Goal: Task Accomplishment & Management: Manage account settings

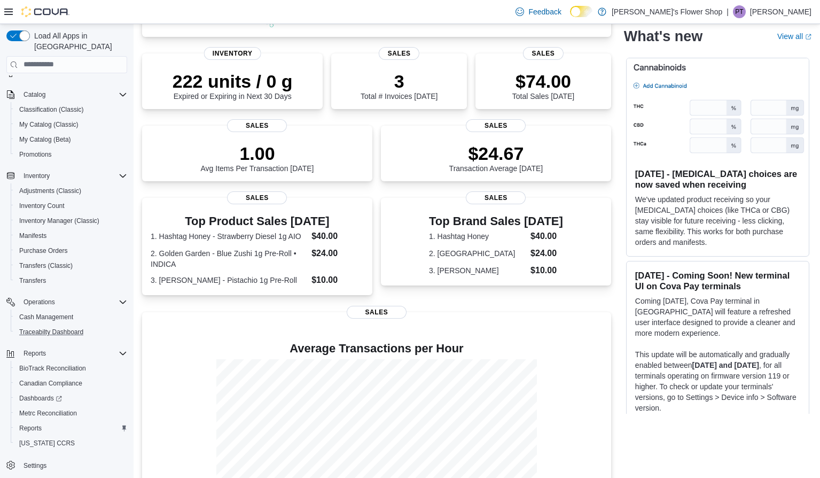
scroll to position [195, 0]
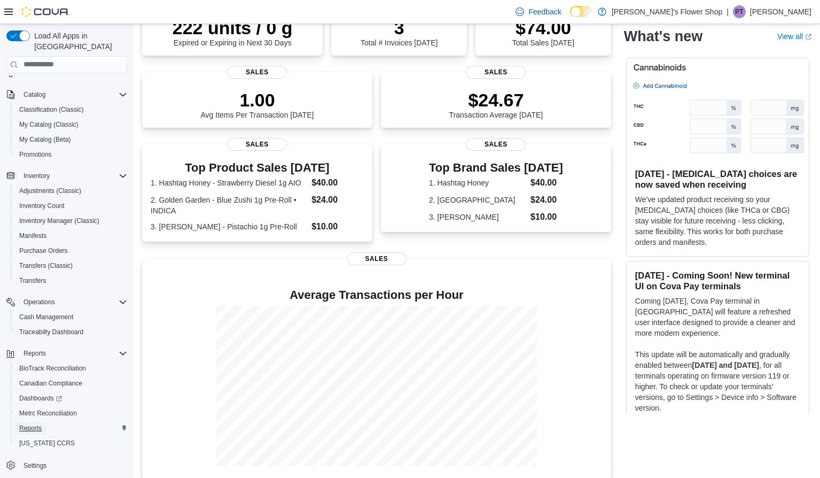
click at [34, 424] on span "Reports" at bounding box center [30, 428] width 22 height 9
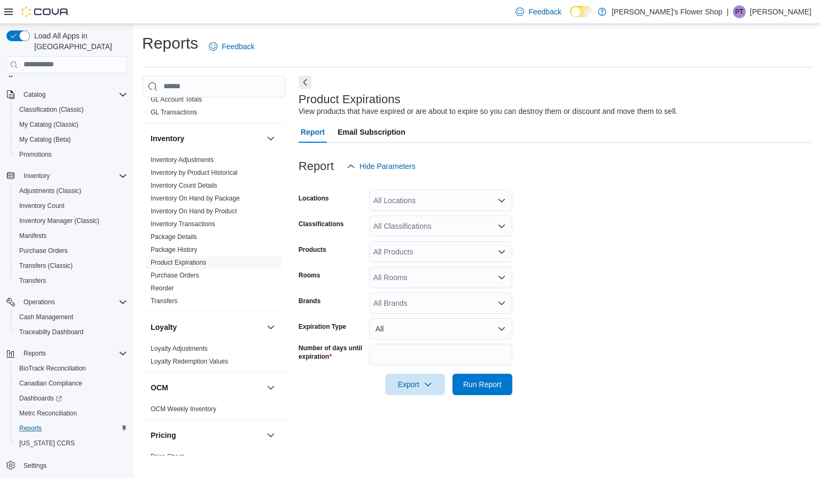
scroll to position [266, 0]
click at [172, 223] on link "Inventory Transactions" at bounding box center [183, 221] width 65 height 7
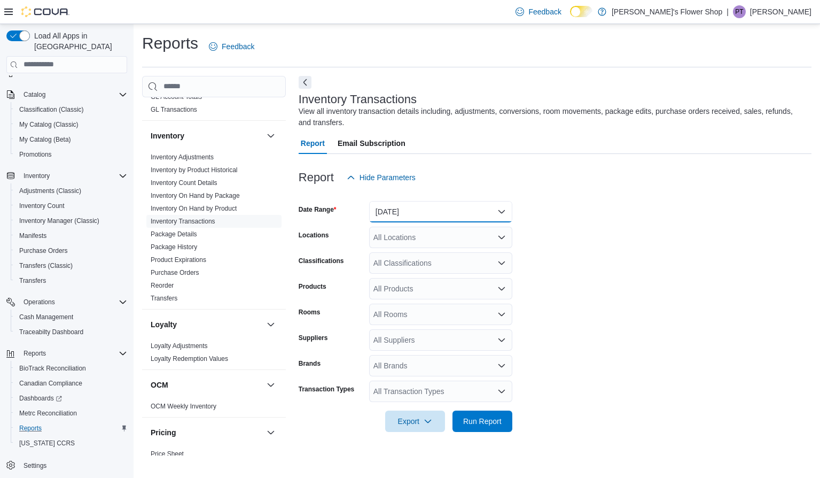
click at [391, 210] on button "Yesterday" at bounding box center [440, 211] width 143 height 21
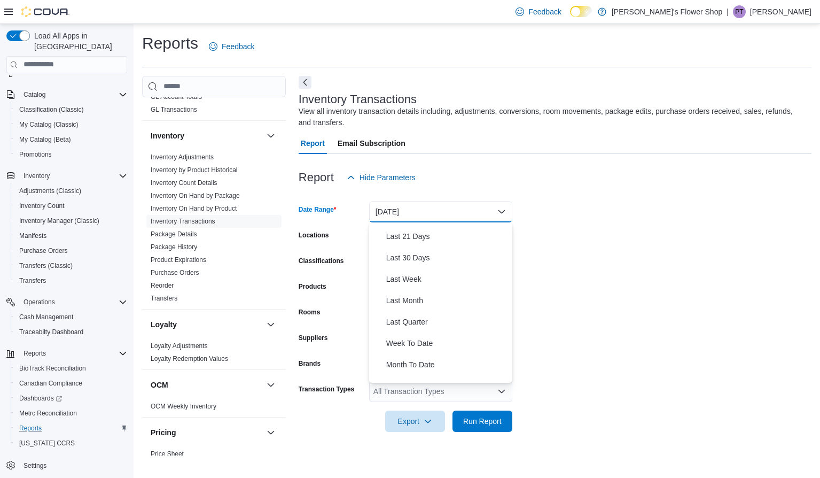
scroll to position [160, 0]
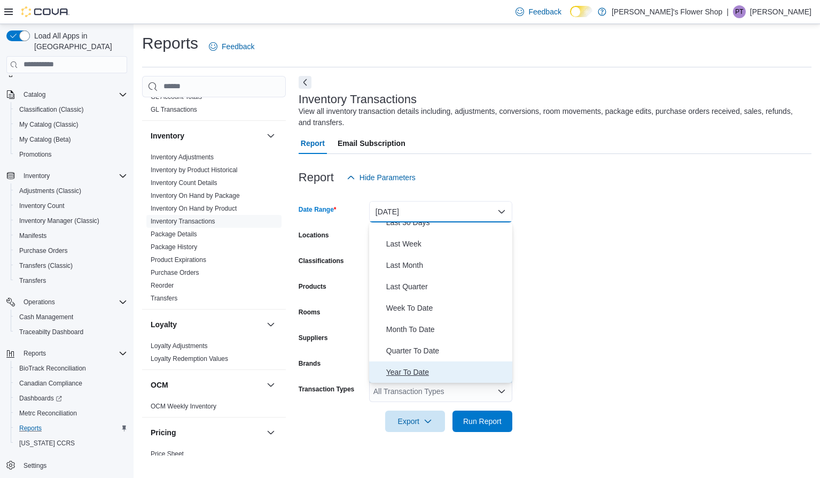
click at [413, 376] on span "Year To Date" at bounding box center [447, 372] width 122 height 13
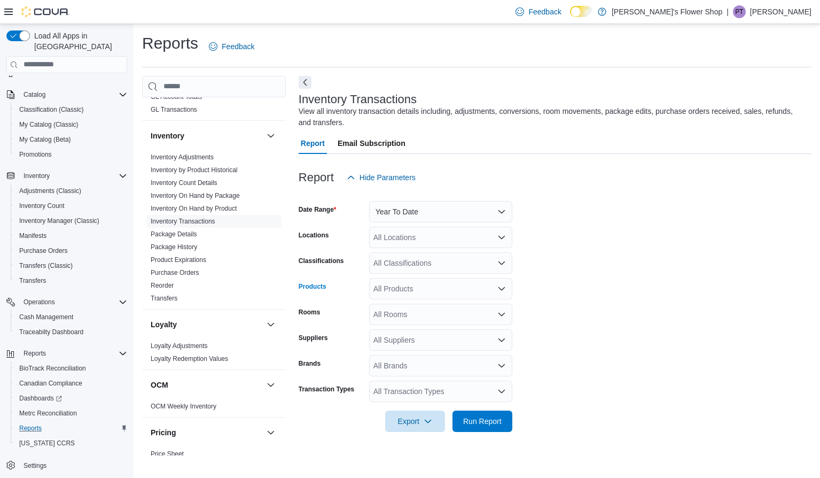
click at [402, 286] on div "All Products" at bounding box center [440, 288] width 143 height 21
click at [390, 361] on div "All Brands" at bounding box center [440, 365] width 143 height 21
type input "***"
click at [391, 343] on span "Bouket" at bounding box center [441, 346] width 130 height 11
click at [478, 424] on span "Run Report" at bounding box center [482, 420] width 38 height 11
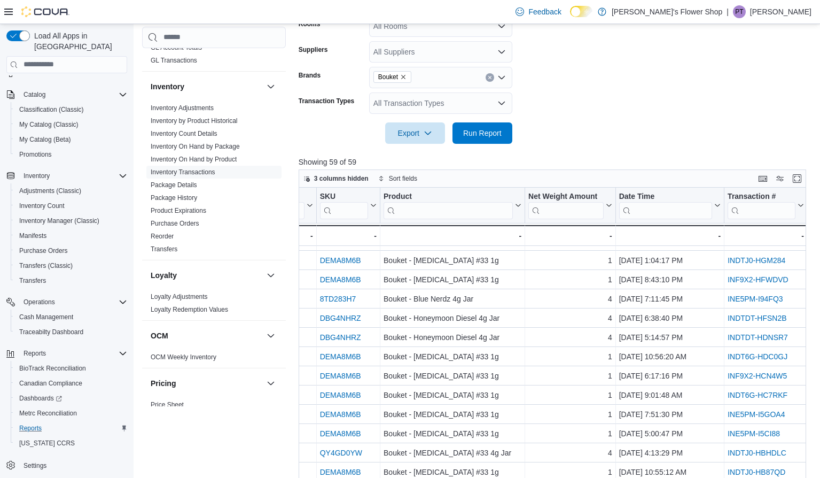
scroll to position [675, 130]
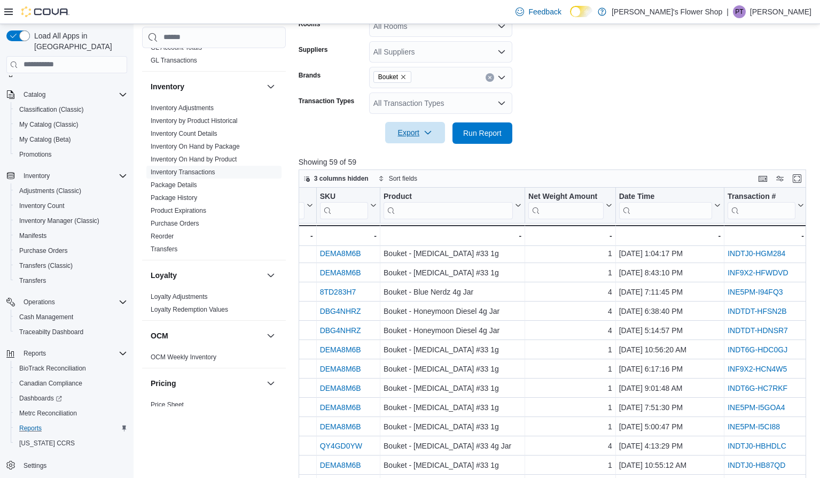
click at [429, 129] on icon "button" at bounding box center [428, 132] width 9 height 9
click at [420, 160] on button "Export to Excel" at bounding box center [415, 154] width 61 height 21
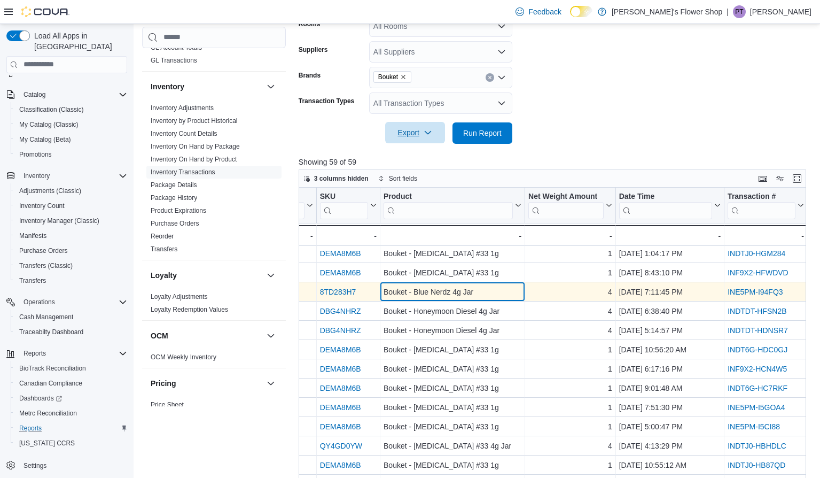
click at [471, 291] on div "Bouket - Blue Nerdz 4g Jar" at bounding box center [453, 291] width 138 height 13
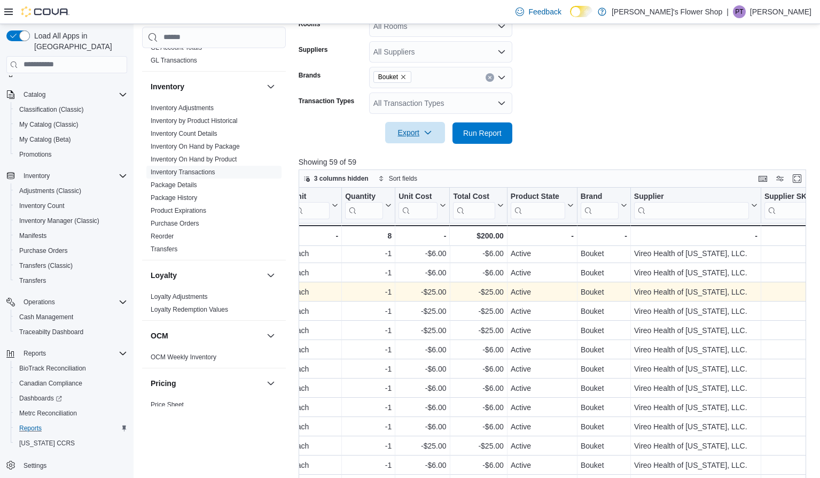
scroll to position [675, 1089]
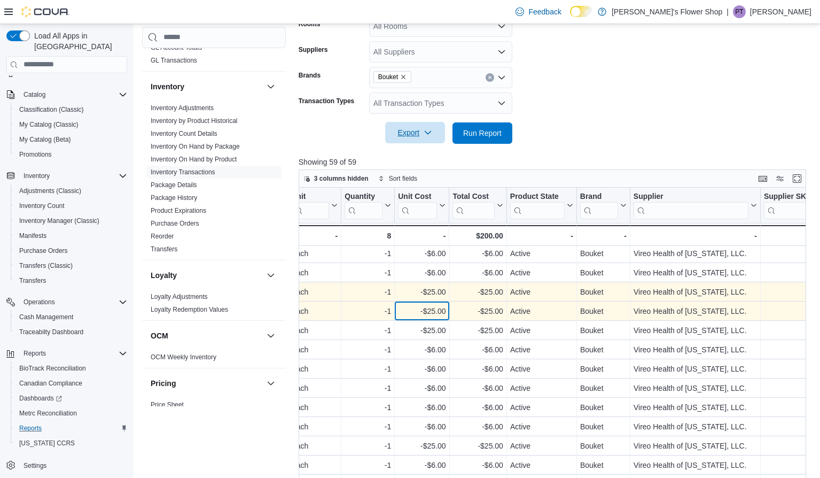
click at [432, 301] on div "-$25.00 - Unit Cost, column 15, row 39" at bounding box center [422, 310] width 55 height 19
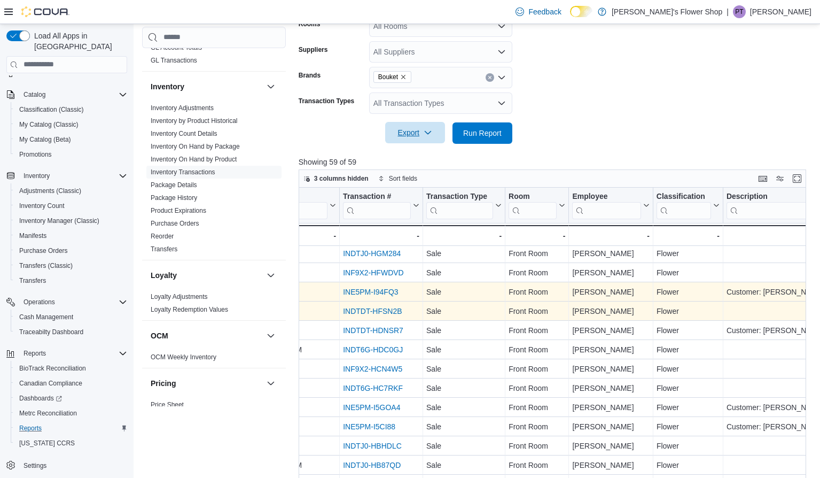
scroll to position [675, 509]
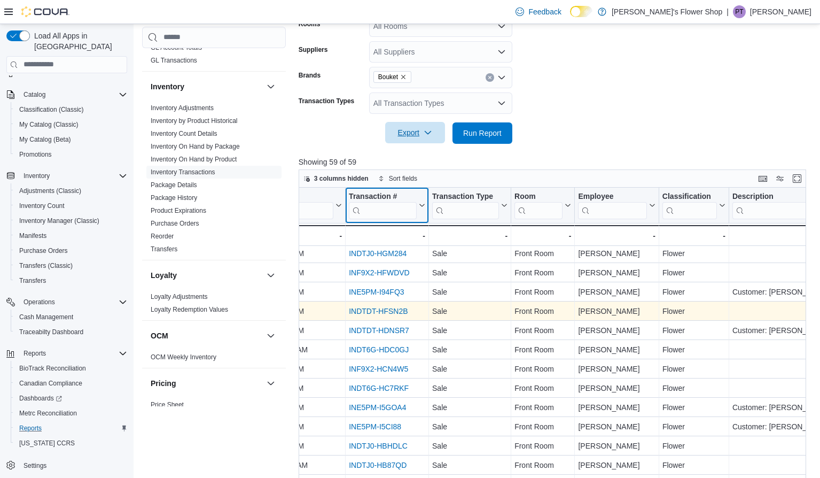
click at [383, 211] on input "search" at bounding box center [383, 209] width 68 height 17
paste input "**********"
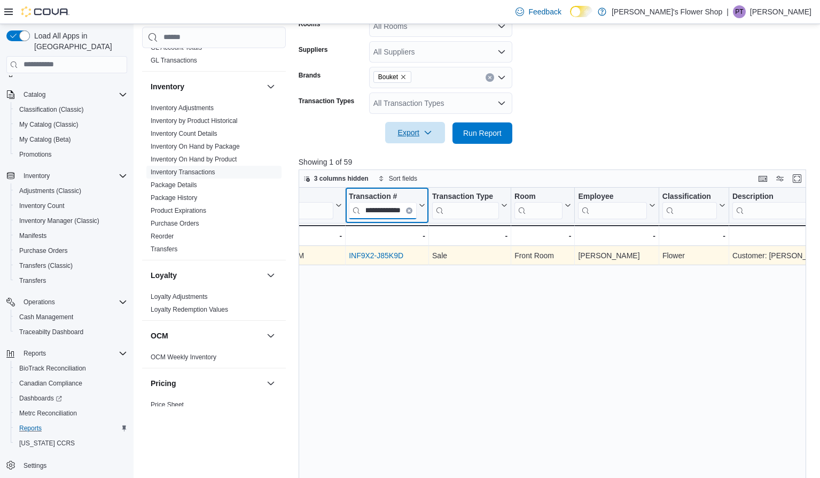
type input "**********"
click at [387, 253] on link "INF9X2-J85K9D" at bounding box center [376, 255] width 55 height 9
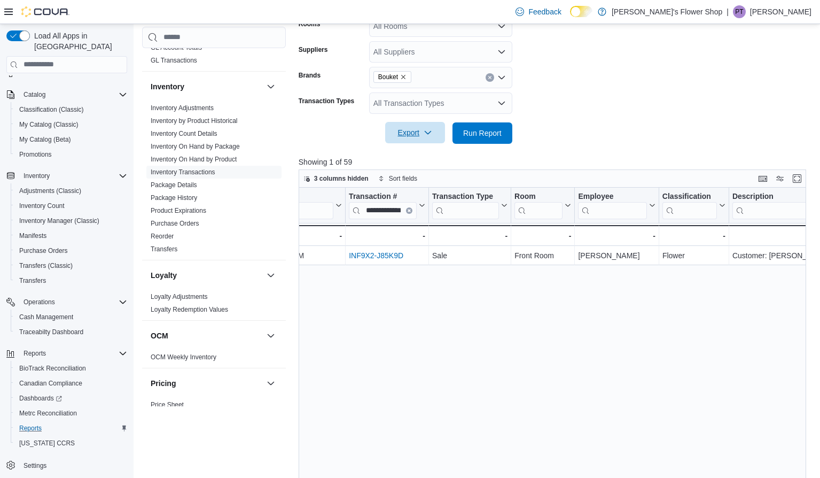
click at [376, 296] on div "**********" at bounding box center [553, 370] width 508 height 364
click at [407, 77] on icon "Remove Bouket from selection in this group" at bounding box center [403, 77] width 6 height 6
type input "*****"
click at [410, 213] on button "Clear input" at bounding box center [409, 210] width 6 height 6
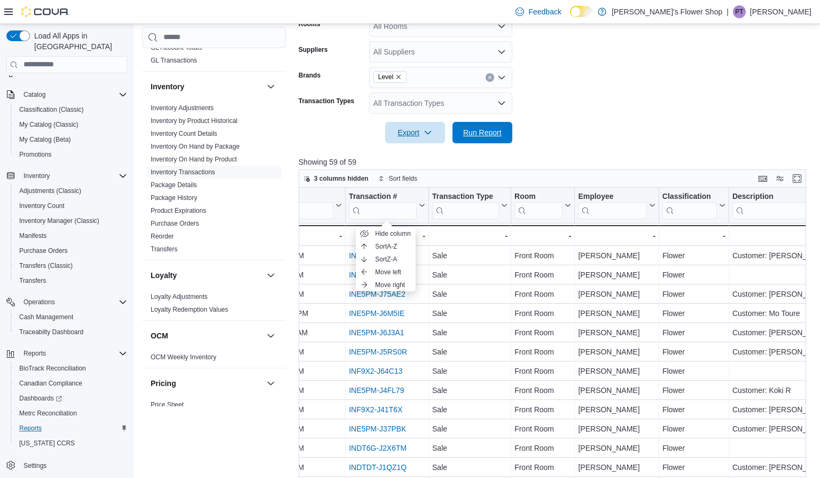
click at [476, 128] on span "Run Report" at bounding box center [482, 132] width 38 height 11
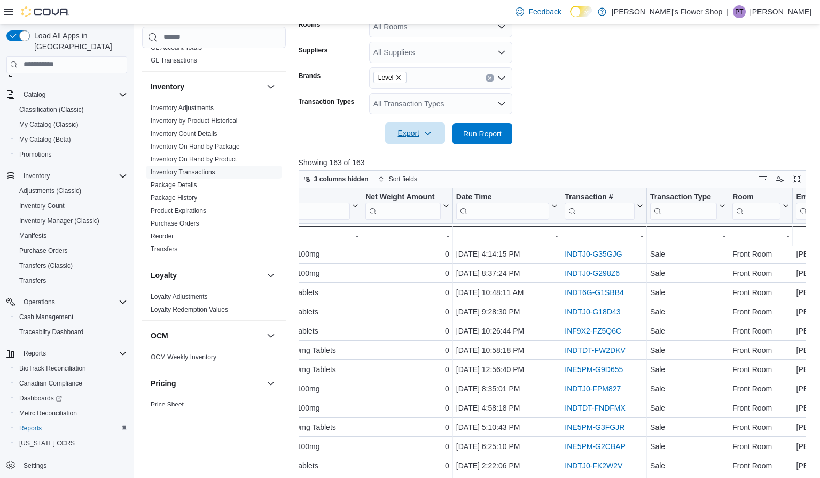
scroll to position [370, 0]
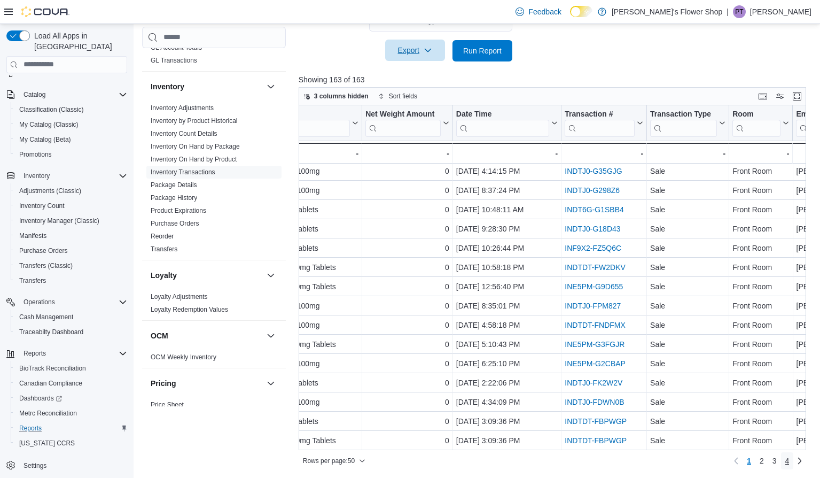
click at [789, 461] on span "4" at bounding box center [788, 460] width 4 height 11
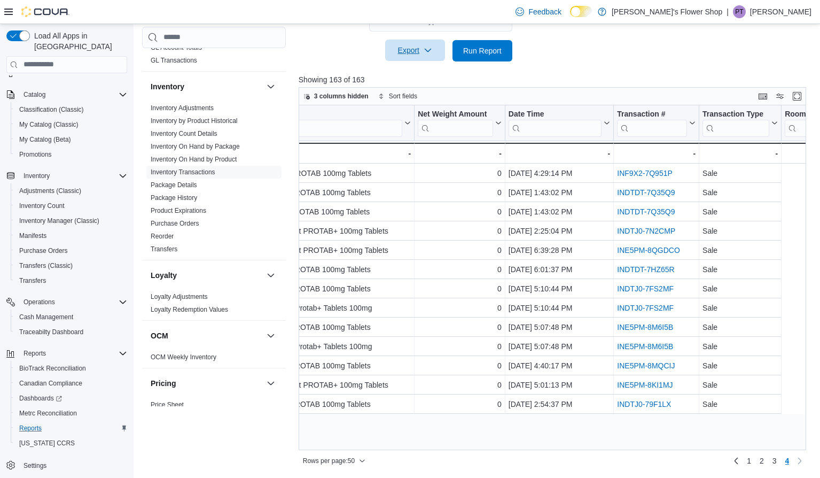
scroll to position [0, 374]
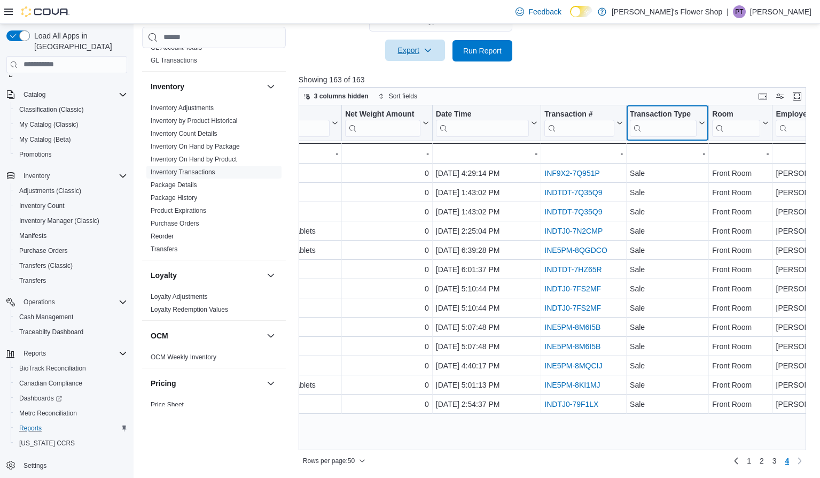
click at [697, 116] on button "Transaction Type" at bounding box center [667, 122] width 75 height 27
click at [749, 456] on span "1" at bounding box center [749, 460] width 4 height 11
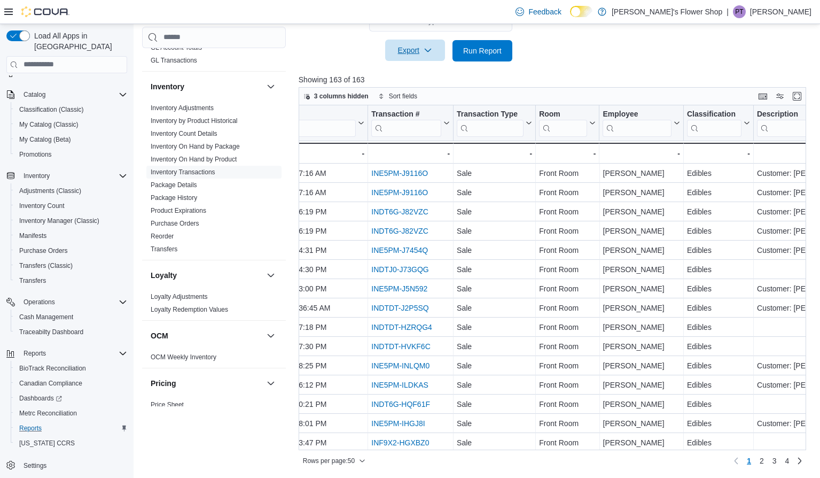
scroll to position [0, 549]
click at [526, 123] on icon at bounding box center [526, 122] width 5 height 3
click at [498, 162] on span "Sort A-Z" at bounding box center [491, 164] width 22 height 9
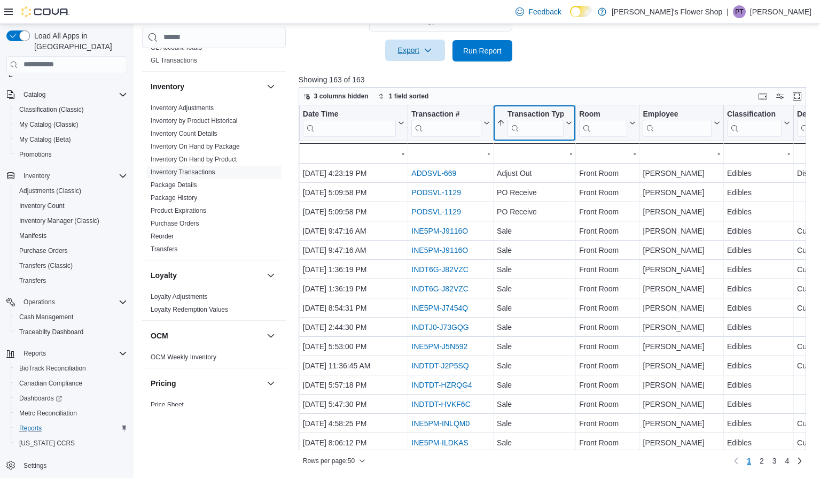
scroll to position [0, 504]
click at [574, 123] on div at bounding box center [578, 122] width 9 height 35
click at [570, 122] on icon at bounding box center [570, 123] width 9 height 6
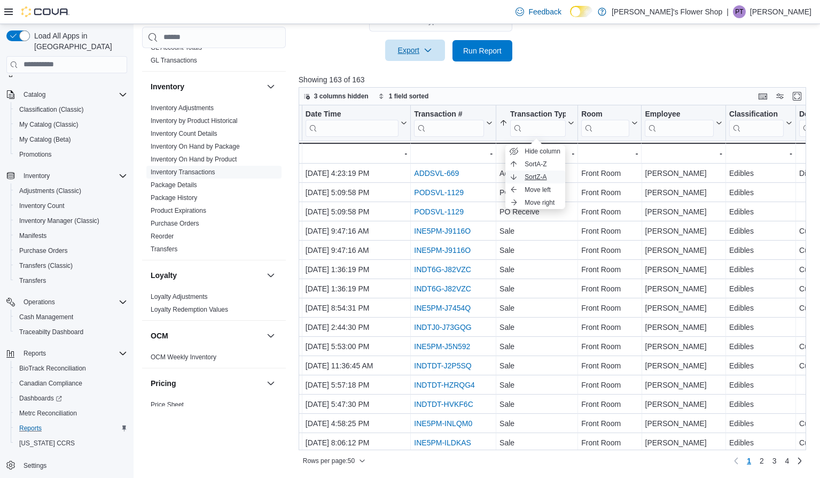
click at [547, 175] on span "Sort Z-A" at bounding box center [536, 177] width 22 height 9
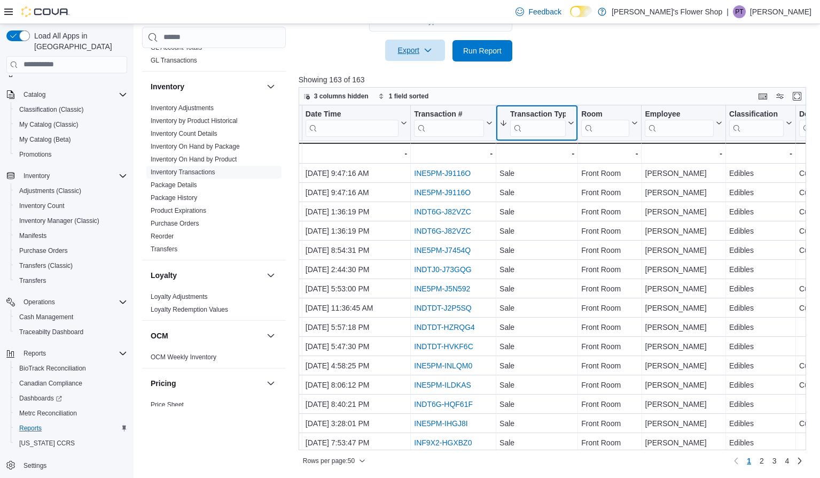
click at [569, 125] on icon at bounding box center [570, 123] width 9 height 6
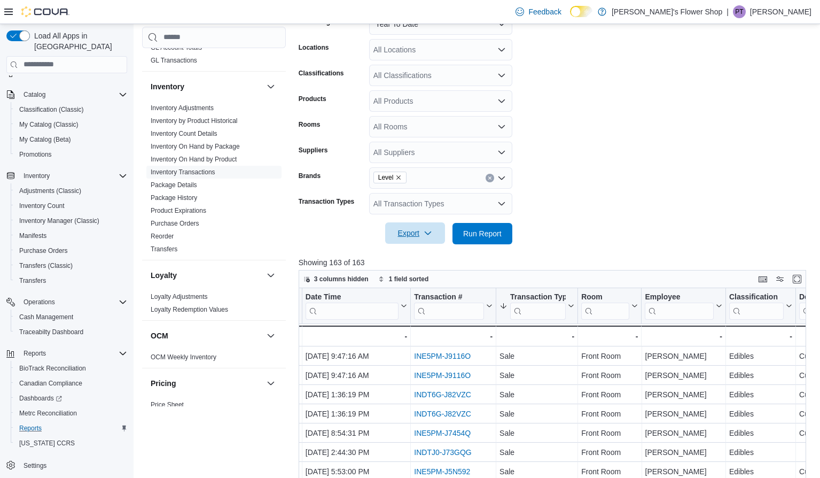
scroll to position [80, 0]
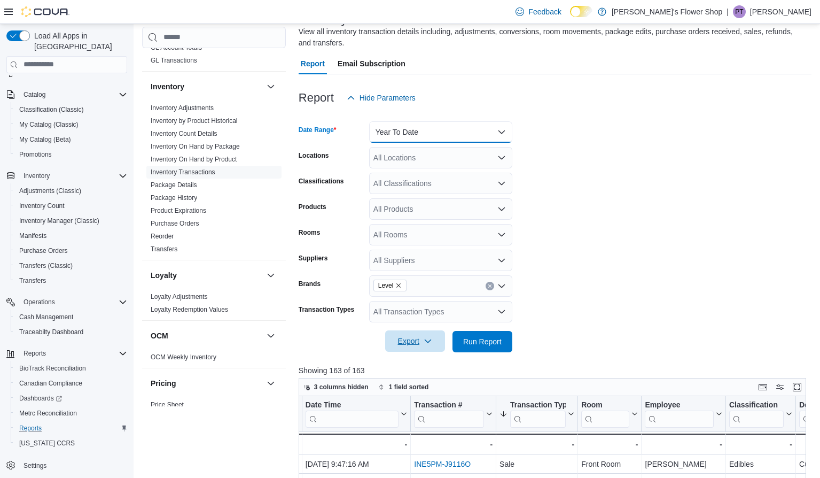
click at [446, 129] on button "Year To Date" at bounding box center [440, 131] width 143 height 21
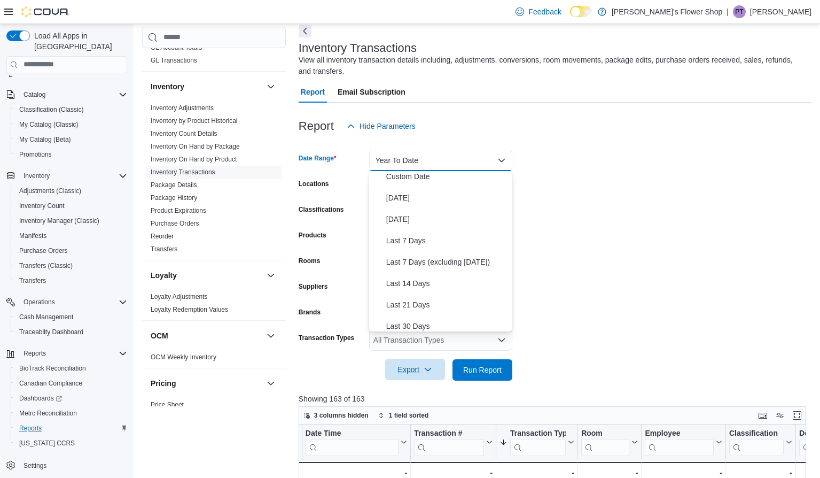
scroll to position [0, 0]
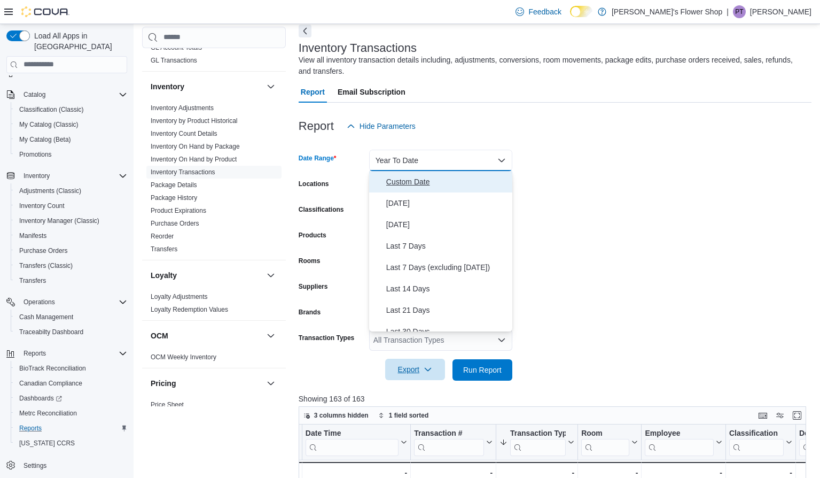
click at [399, 183] on span "Custom Date" at bounding box center [447, 181] width 122 height 13
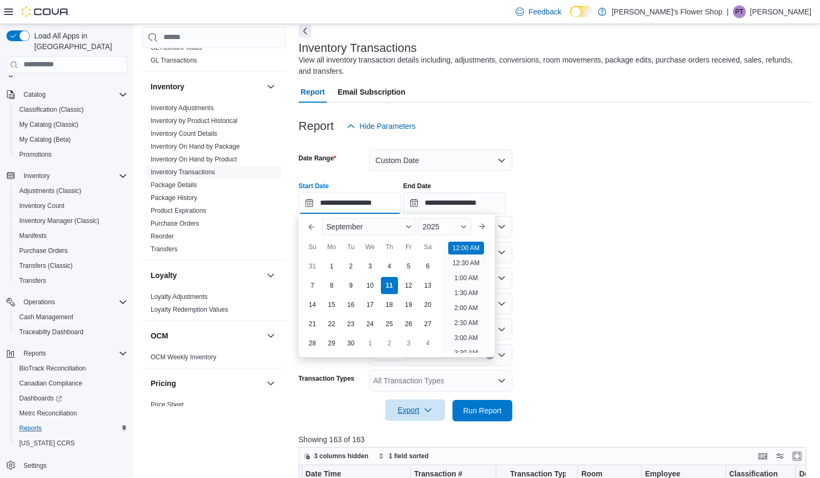
click at [368, 203] on input "**********" at bounding box center [350, 202] width 103 height 21
click at [428, 223] on span "2025" at bounding box center [431, 226] width 17 height 9
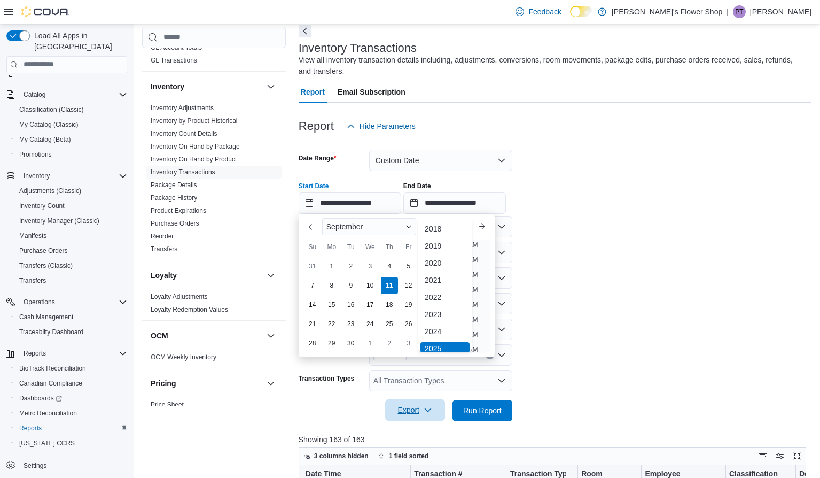
scroll to position [3, 0]
click at [442, 306] on div "2023" at bounding box center [445, 311] width 49 height 13
type input "**********"
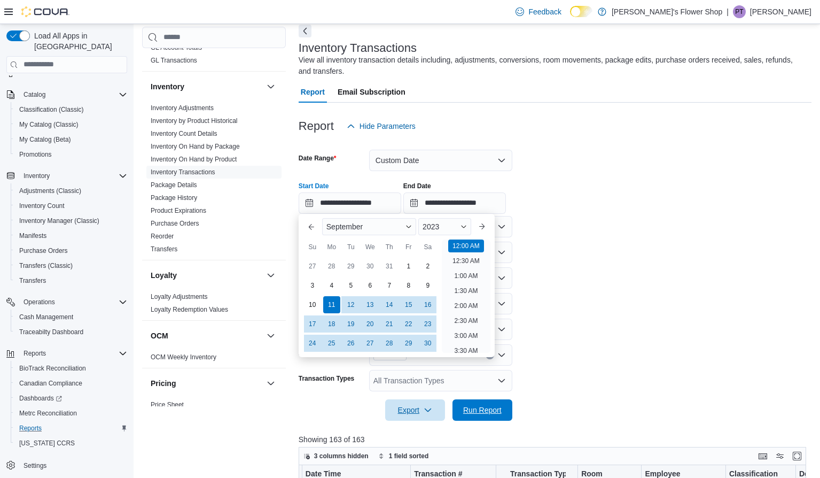
click at [496, 412] on span "Run Report" at bounding box center [482, 410] width 38 height 11
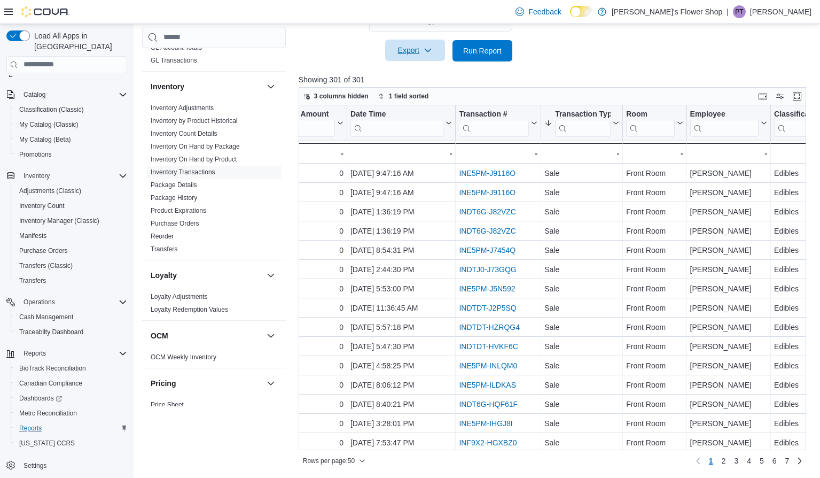
scroll to position [0, 495]
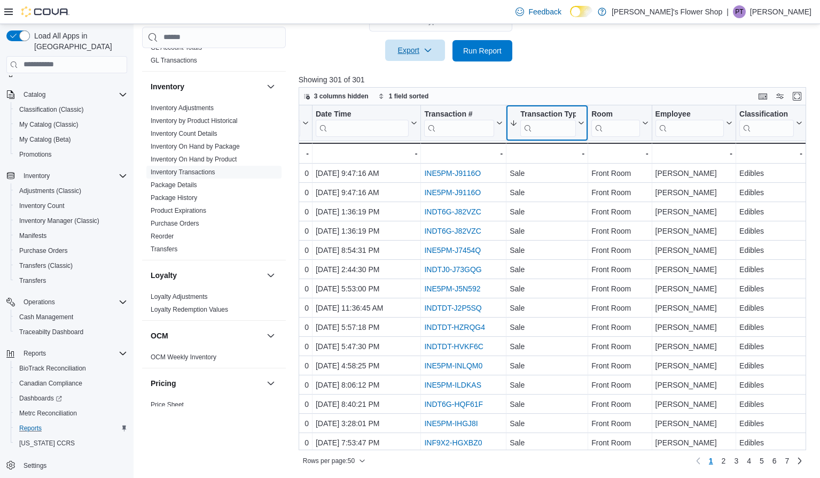
click at [582, 125] on icon at bounding box center [580, 123] width 9 height 6
click at [562, 166] on button "Sort A-Z" at bounding box center [546, 164] width 60 height 13
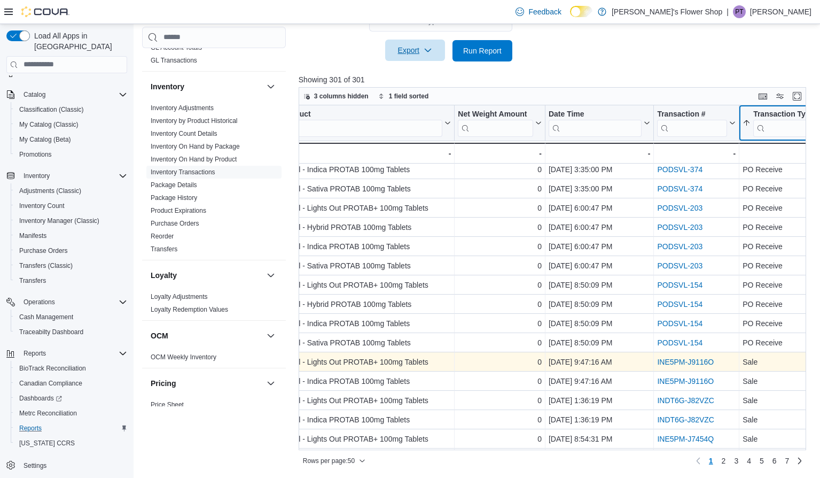
scroll to position [196, 265]
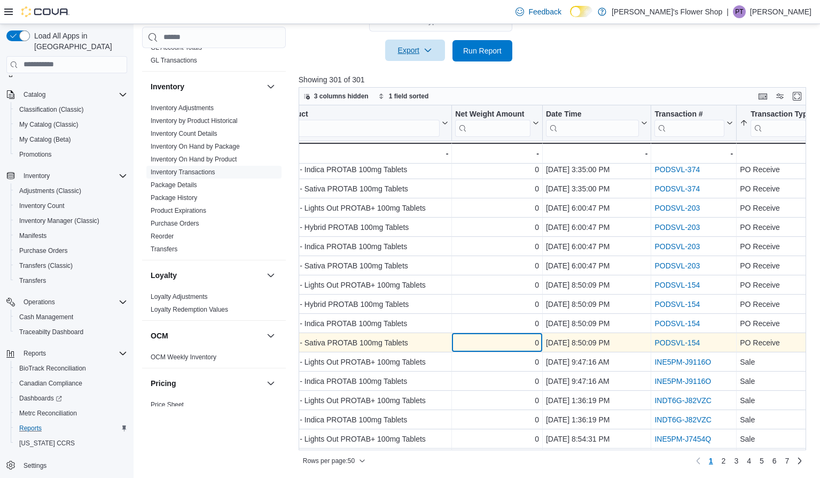
click at [472, 336] on div "0" at bounding box center [497, 342] width 84 height 13
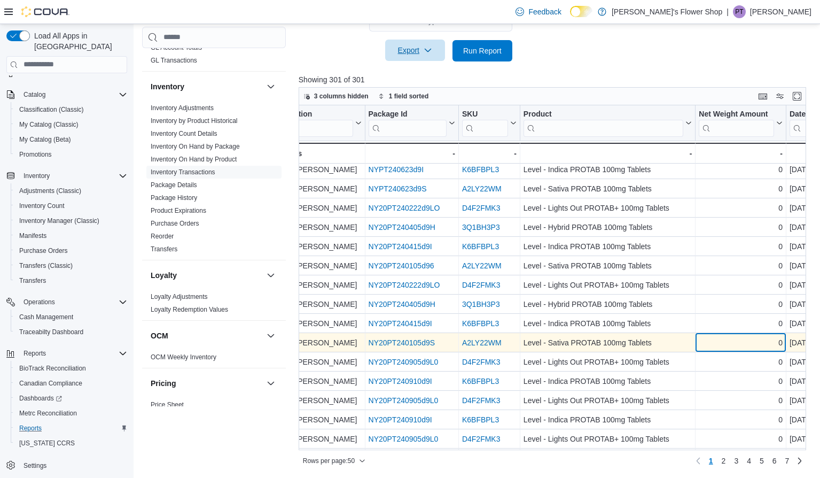
scroll to position [196, 0]
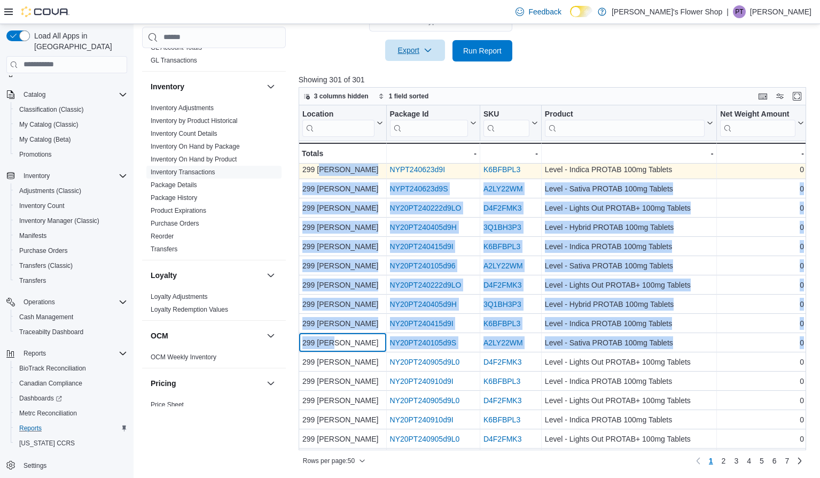
drag, startPoint x: 332, startPoint y: 338, endPoint x: 325, endPoint y: 170, distance: 167.4
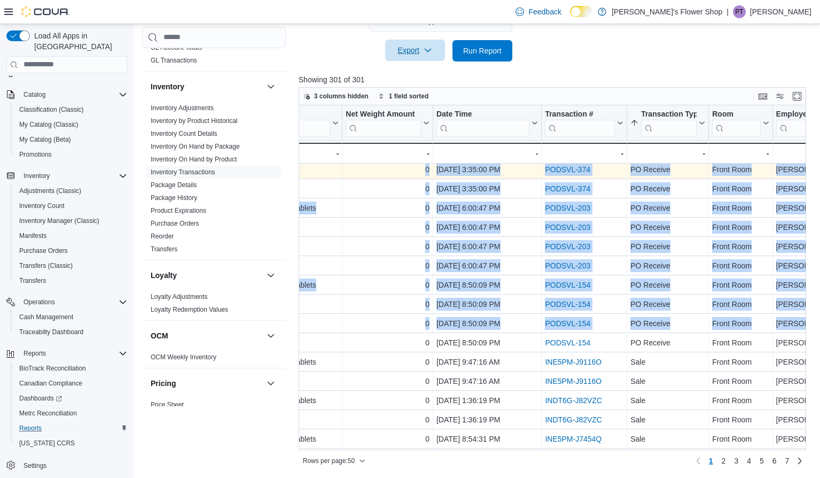
scroll to position [196, 365]
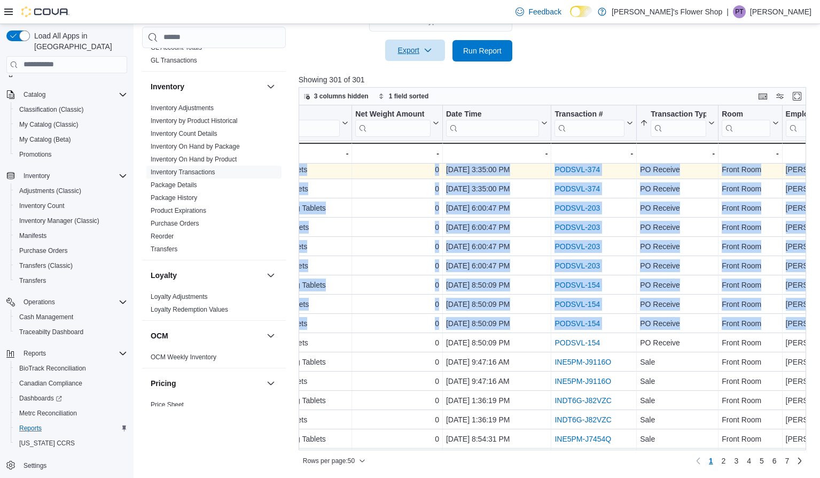
click at [426, 55] on span "Export" at bounding box center [415, 50] width 47 height 21
click at [417, 75] on span "Export to Excel" at bounding box center [416, 72] width 48 height 9
click at [206, 212] on link "Product Expirations" at bounding box center [179, 210] width 56 height 7
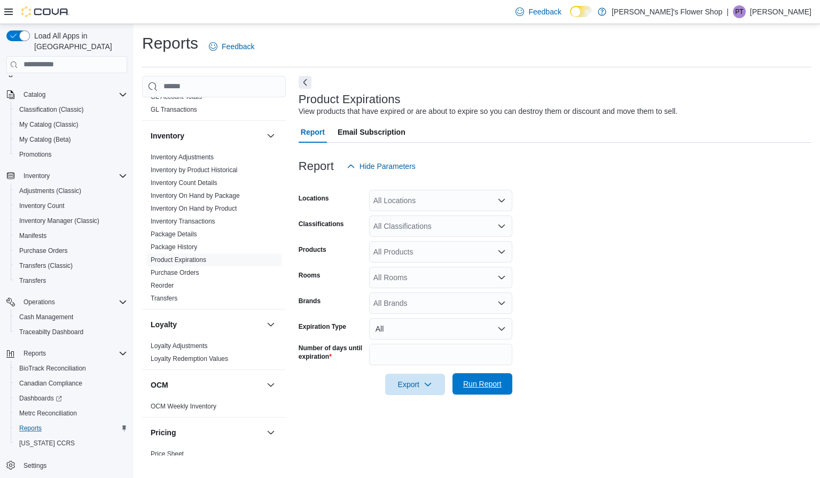
click at [480, 379] on span "Run Report" at bounding box center [482, 383] width 38 height 11
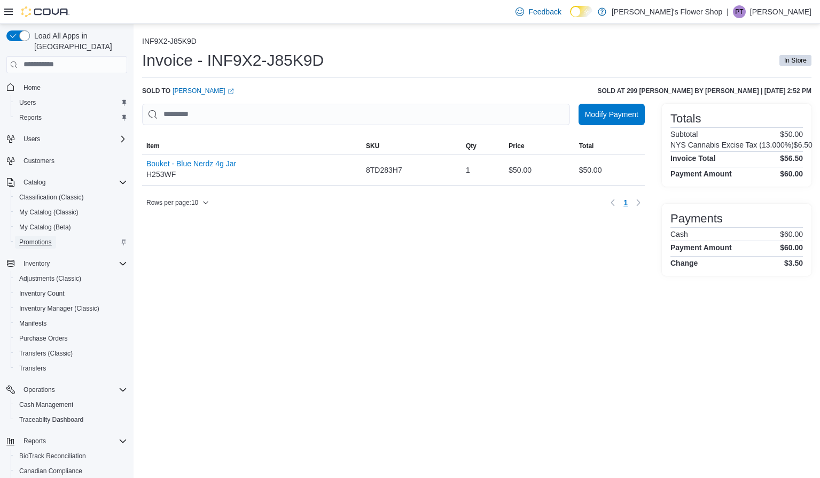
click at [46, 236] on span "Promotions" at bounding box center [35, 242] width 33 height 13
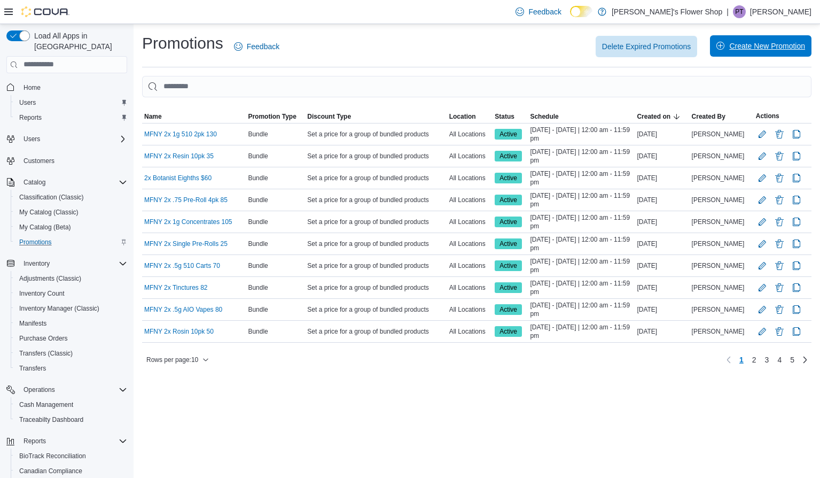
click at [757, 50] on span "Create New Promotion" at bounding box center [767, 46] width 76 height 11
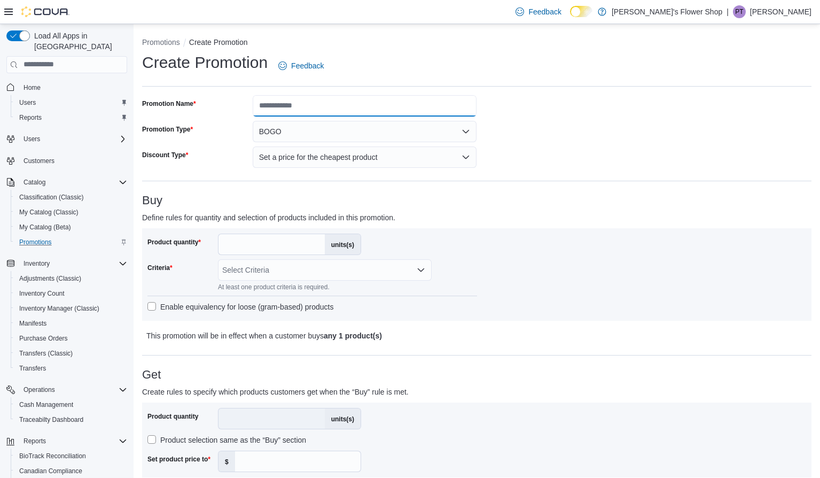
click at [301, 108] on input "Promotion Name" at bounding box center [365, 105] width 224 height 21
click at [282, 107] on input "**********" at bounding box center [365, 105] width 224 height 21
click at [345, 106] on input "**********" at bounding box center [365, 105] width 224 height 21
click at [369, 106] on input "**********" at bounding box center [365, 105] width 224 height 21
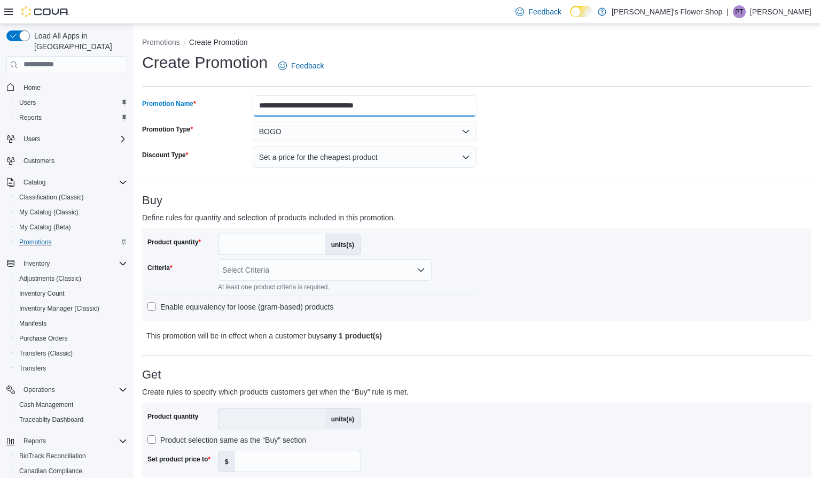
click at [350, 107] on input "**********" at bounding box center [365, 105] width 224 height 21
click at [429, 107] on input "**********" at bounding box center [365, 105] width 224 height 21
click at [365, 108] on input "**********" at bounding box center [365, 105] width 224 height 21
click at [423, 111] on input "**********" at bounding box center [365, 105] width 224 height 21
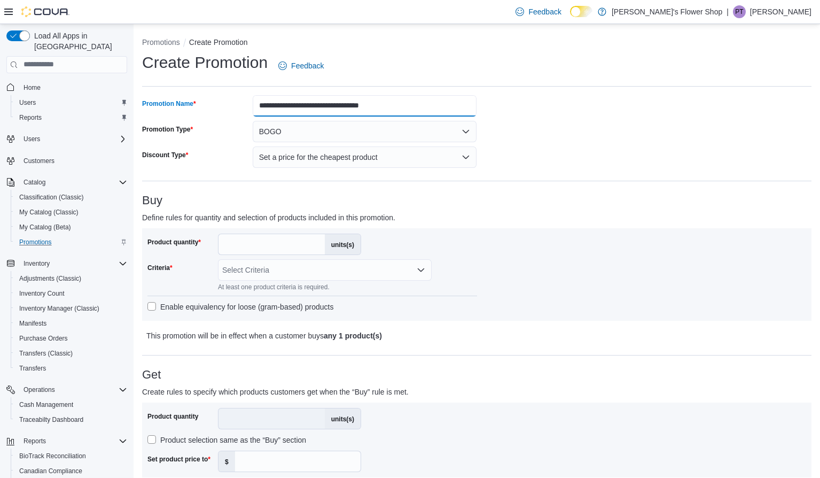
type input "**********"
click at [556, 127] on div "**********" at bounding box center [477, 486] width 670 height 783
click at [256, 235] on input "*" at bounding box center [272, 244] width 106 height 20
click at [248, 239] on input "*" at bounding box center [272, 244] width 106 height 20
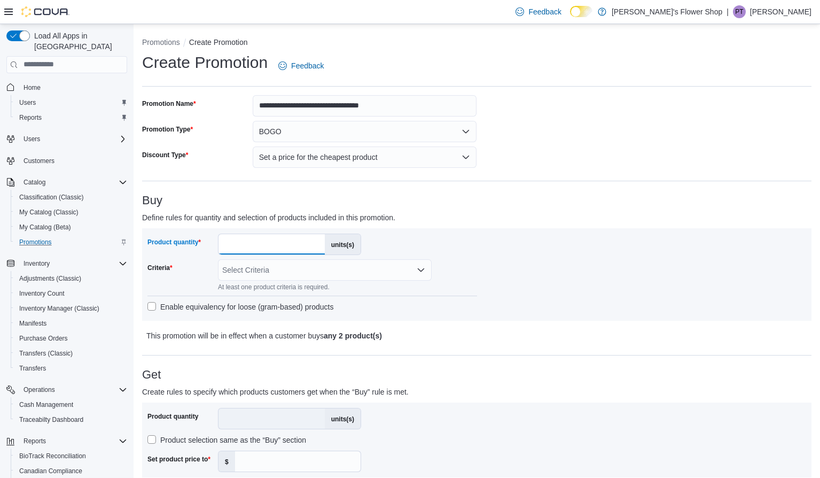
type input "*"
click at [232, 274] on div "Select Criteria" at bounding box center [325, 269] width 214 height 21
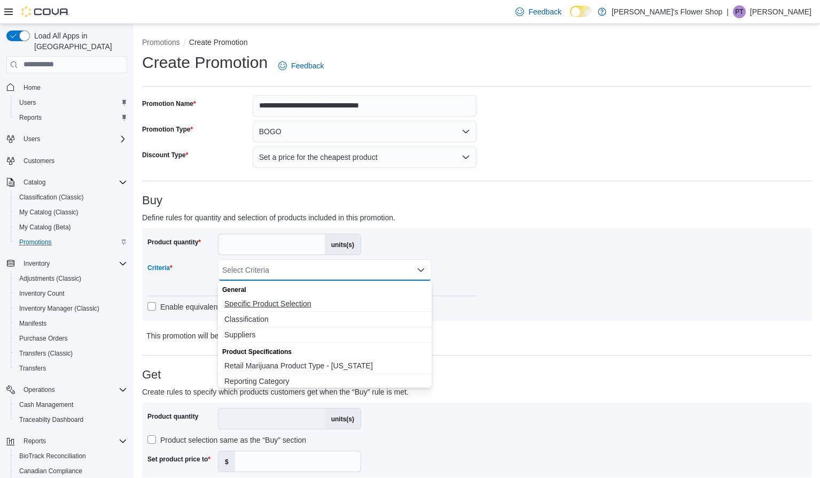
click at [253, 305] on span "Specific Product Selection" at bounding box center [324, 303] width 201 height 11
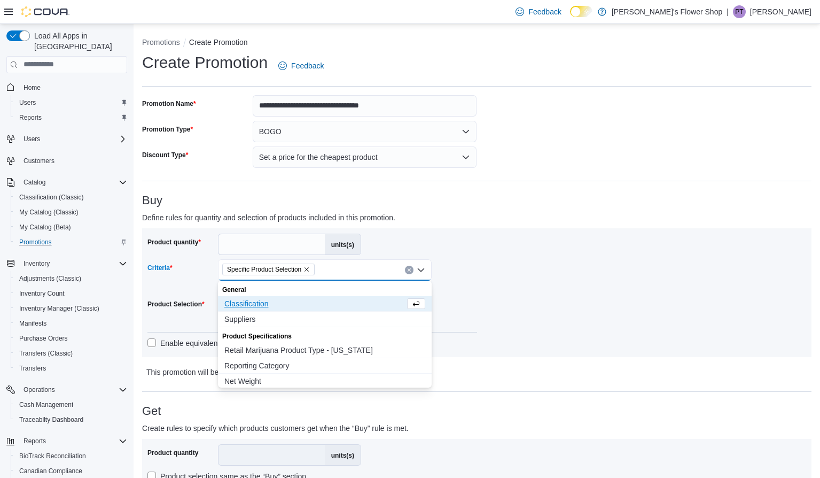
click at [545, 321] on div "Product quantity * units(s) Criteria Specific Product Selection Combo box. Sele…" at bounding box center [476, 293] width 659 height 118
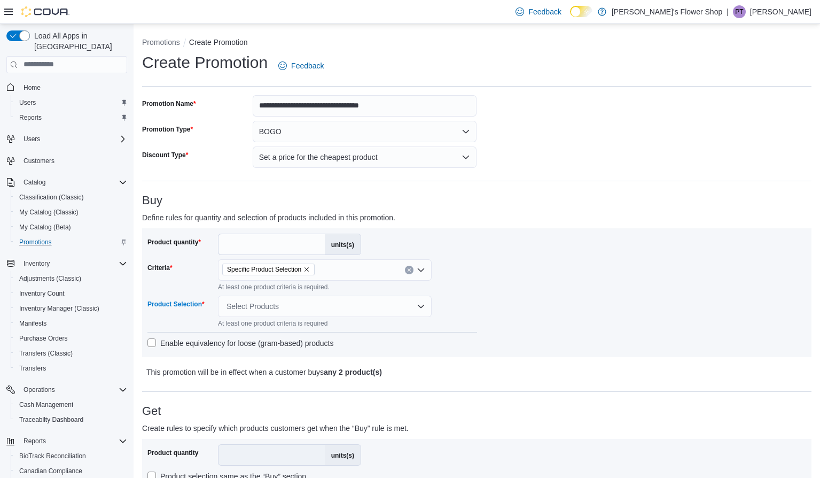
click at [391, 307] on div "Select Products" at bounding box center [325, 306] width 214 height 21
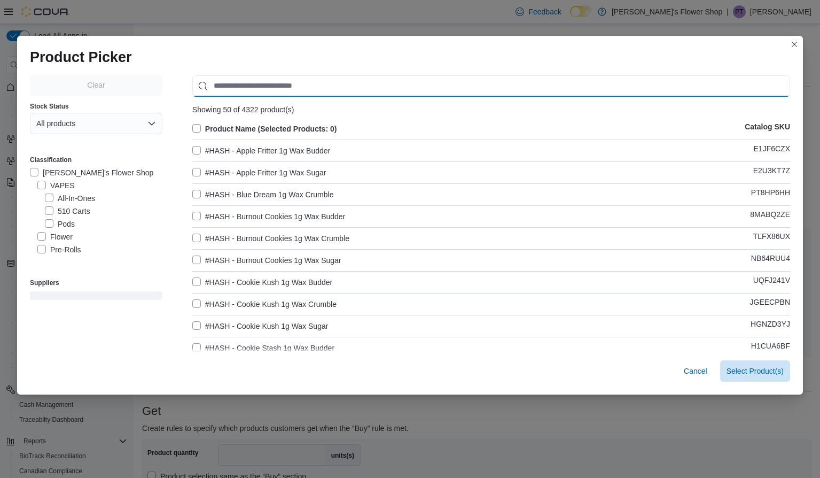
click at [253, 81] on input "Use aria labels when no actual label is in use" at bounding box center [491, 85] width 598 height 21
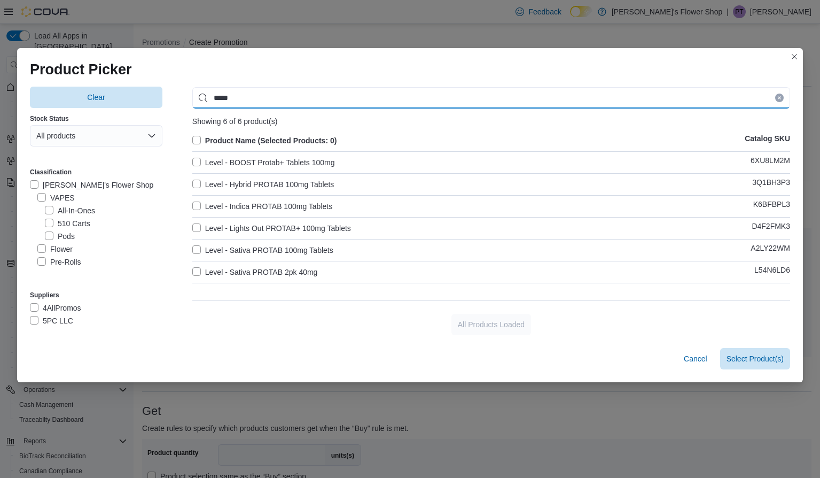
type input "*****"
click at [196, 208] on label "Level - Indica PROTAB 100mg Tablets" at bounding box center [262, 206] width 140 height 13
click at [199, 231] on label "Level - Lights Out PROTAB+ 100mg Tablets" at bounding box center [271, 228] width 159 height 13
click at [740, 360] on span "Select 2 Product(s)" at bounding box center [752, 358] width 64 height 11
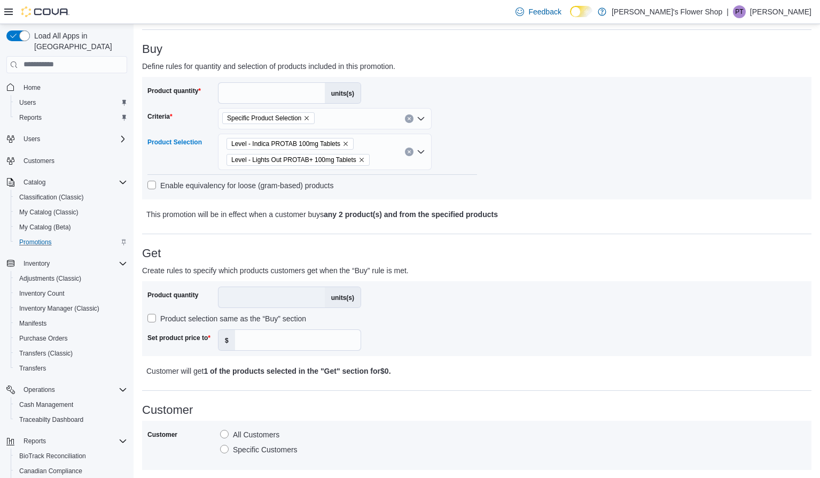
scroll to position [151, 0]
click at [312, 344] on input "Set product price to" at bounding box center [298, 340] width 126 height 20
type input "**"
click at [480, 366] on p "Customer will get 1 of the products selected in the "Get" section for $10 ." at bounding box center [394, 370] width 496 height 13
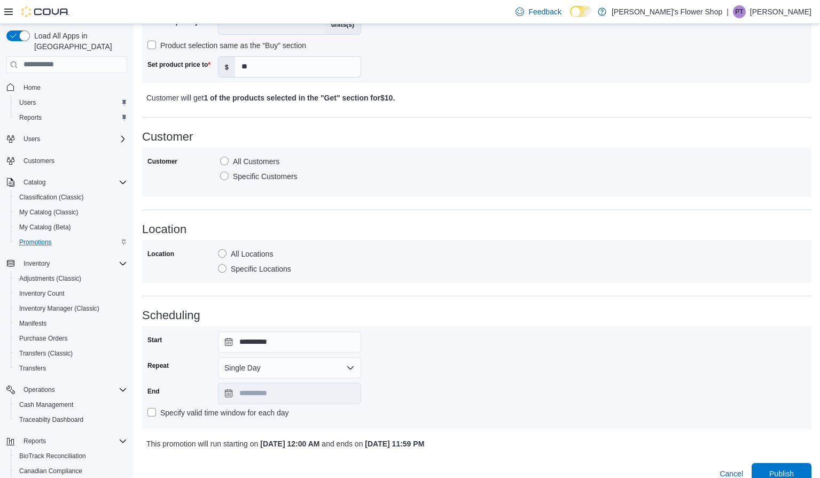
scroll to position [439, 0]
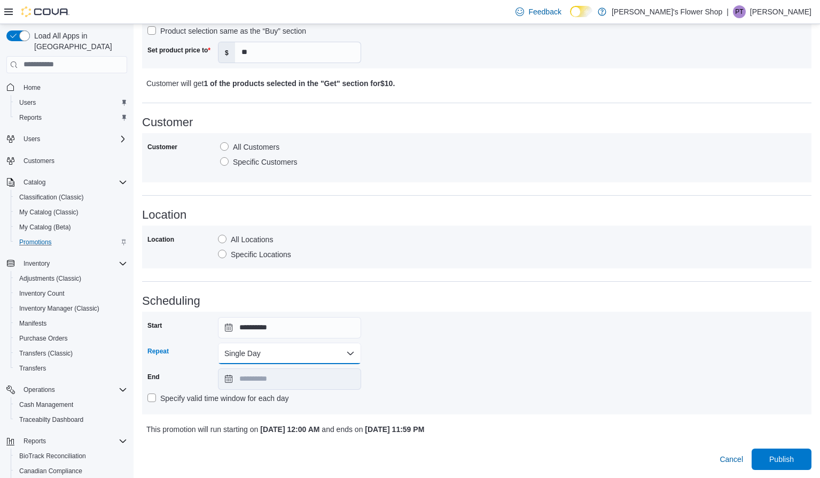
click at [333, 356] on button "Single Day" at bounding box center [289, 353] width 143 height 21
click at [297, 393] on span "Multi Day" at bounding box center [296, 396] width 122 height 13
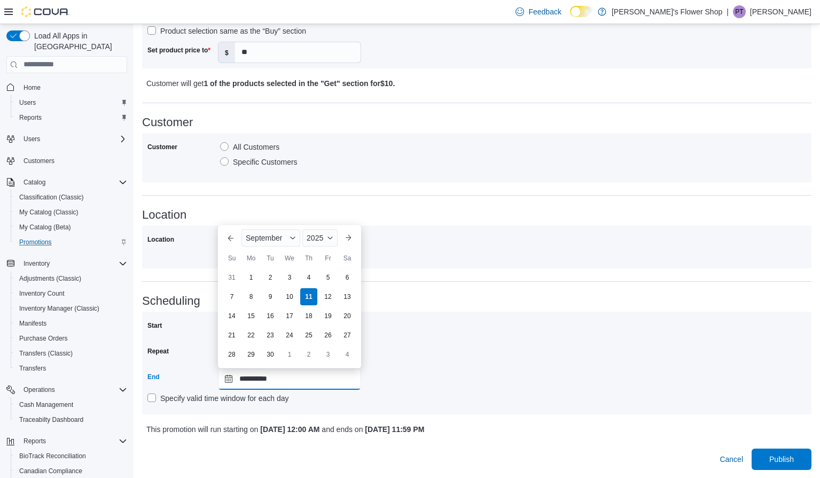
click at [270, 382] on input "**********" at bounding box center [289, 378] width 143 height 21
click at [326, 297] on div "12" at bounding box center [328, 296] width 19 height 19
type input "**********"
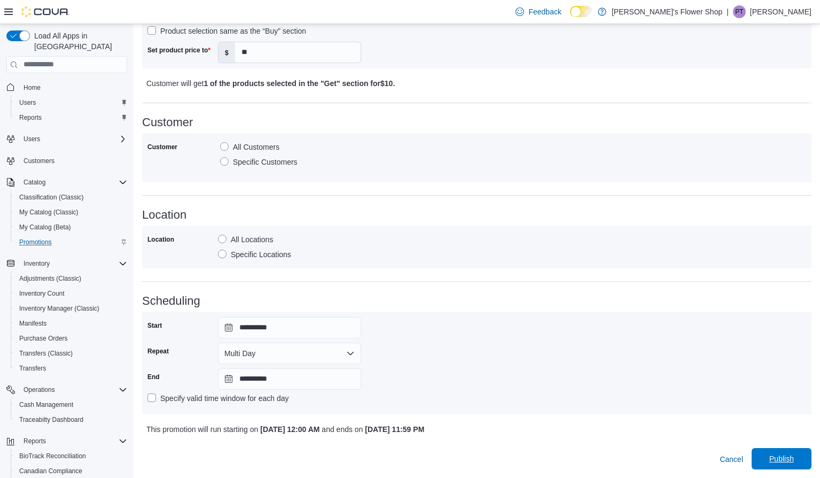
click at [770, 463] on span "Publish" at bounding box center [782, 458] width 25 height 11
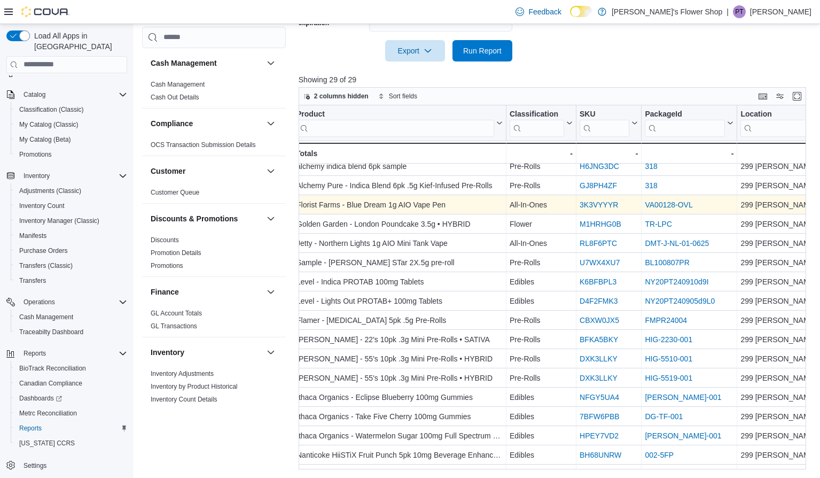
scroll to position [7, 0]
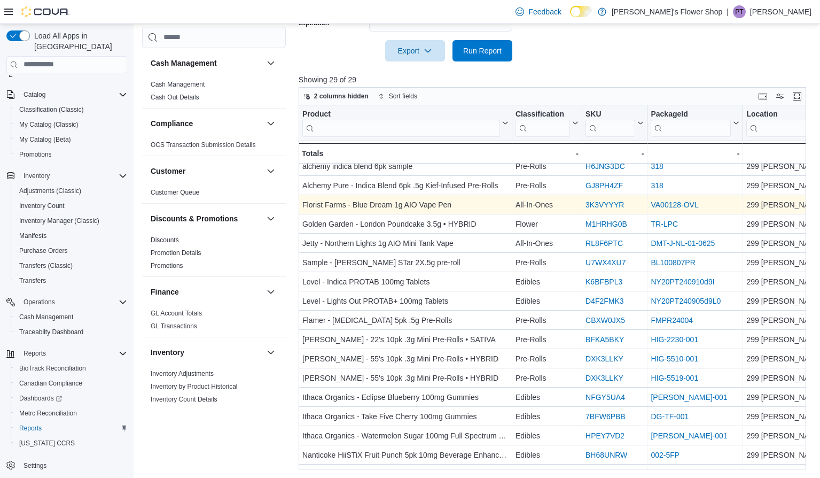
click at [683, 205] on link "VA00128-OVL" at bounding box center [675, 204] width 48 height 9
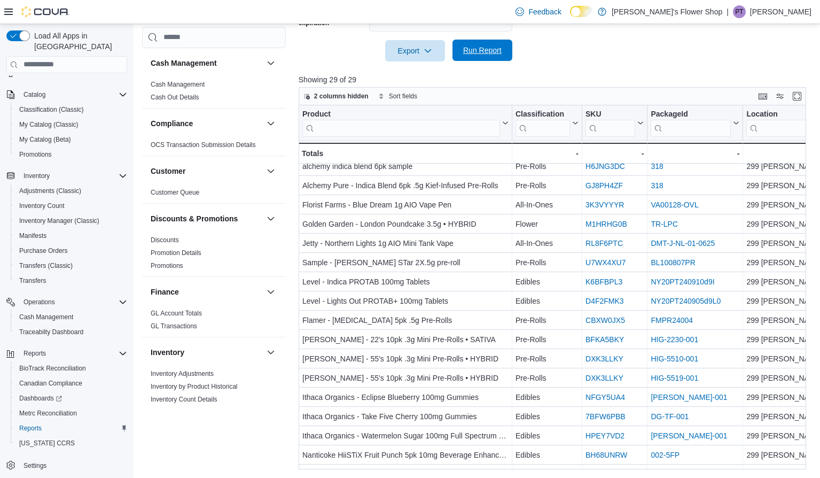
click at [491, 52] on span "Run Report" at bounding box center [482, 50] width 38 height 11
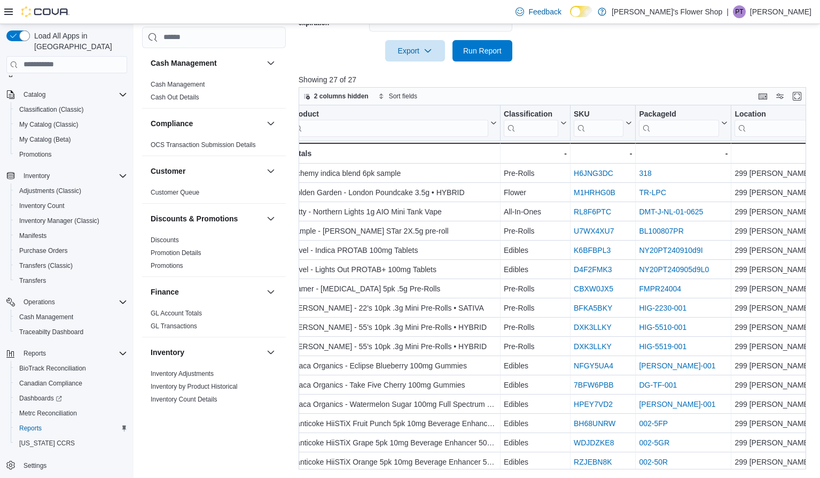
scroll to position [0, 0]
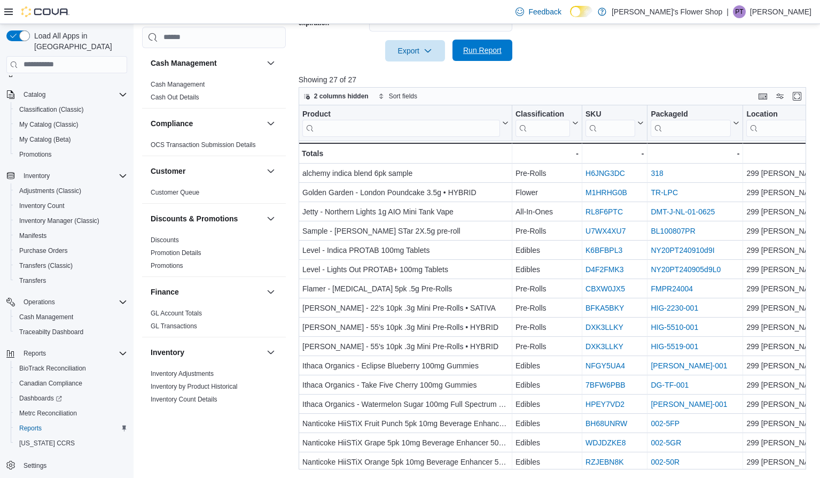
click at [490, 48] on span "Run Report" at bounding box center [482, 50] width 38 height 11
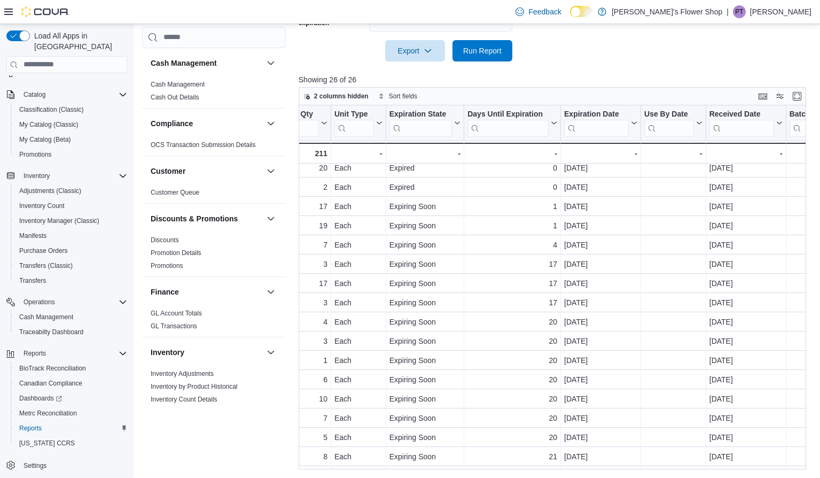
scroll to position [25, 662]
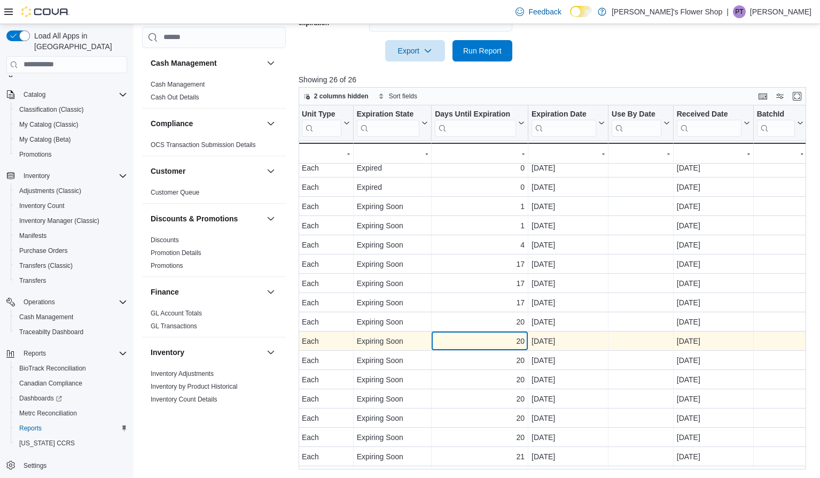
click at [494, 345] on div "20" at bounding box center [480, 341] width 90 height 13
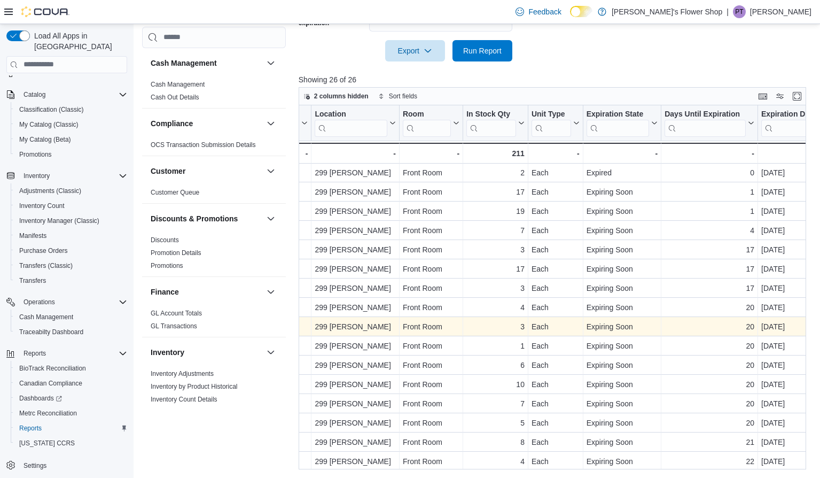
scroll to position [39, 418]
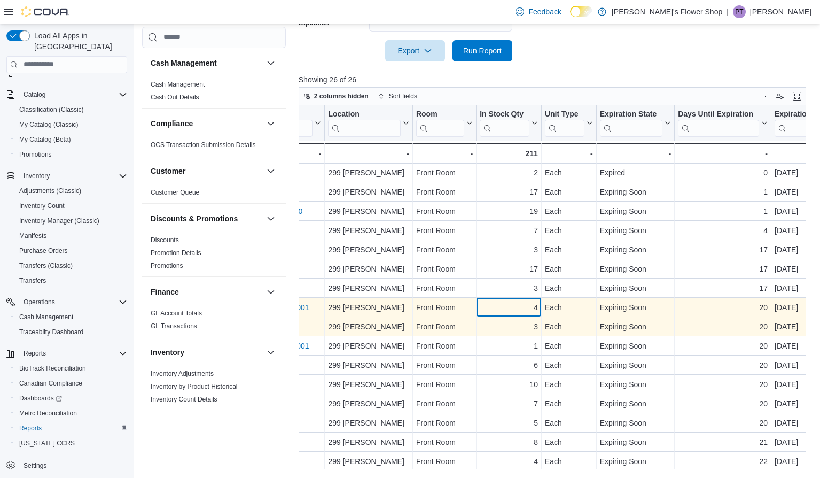
click at [528, 304] on div "4" at bounding box center [509, 307] width 58 height 13
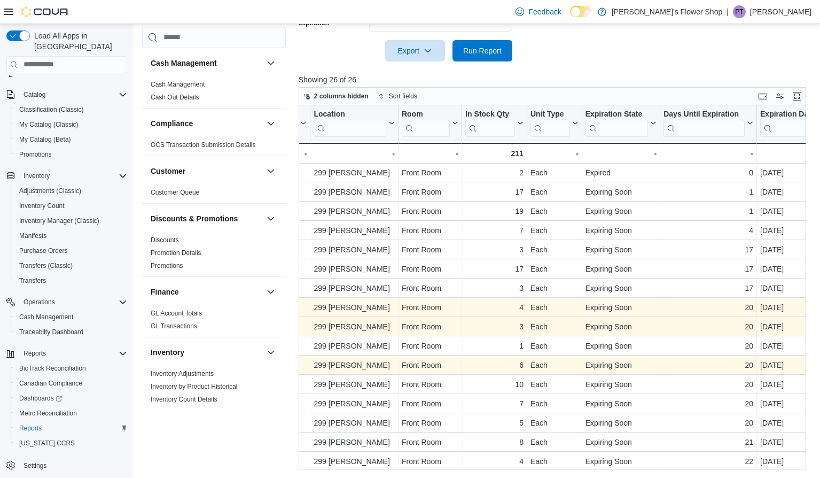
scroll to position [39, 428]
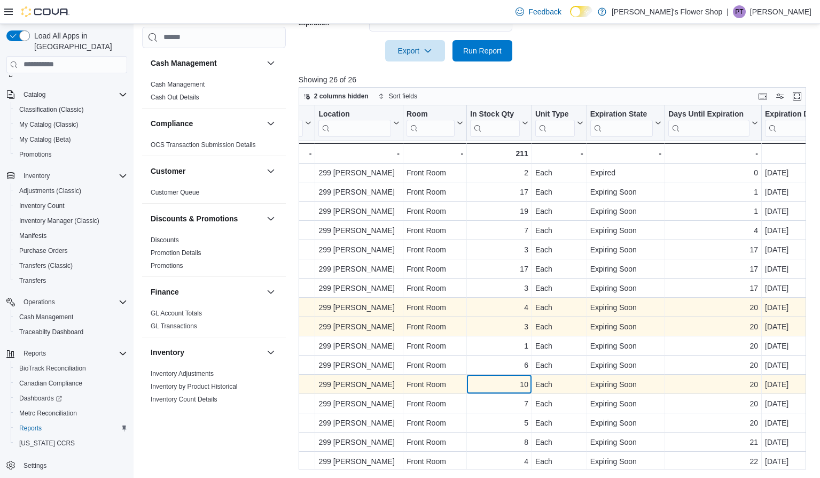
click at [488, 390] on div "10 - In Stock Qty, column 7, row 14" at bounding box center [499, 384] width 65 height 19
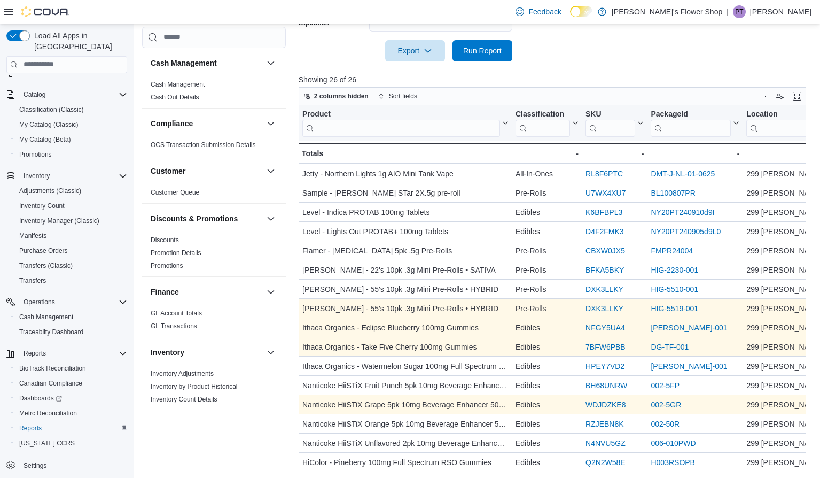
scroll to position [0, 0]
